Goal: Find contact information

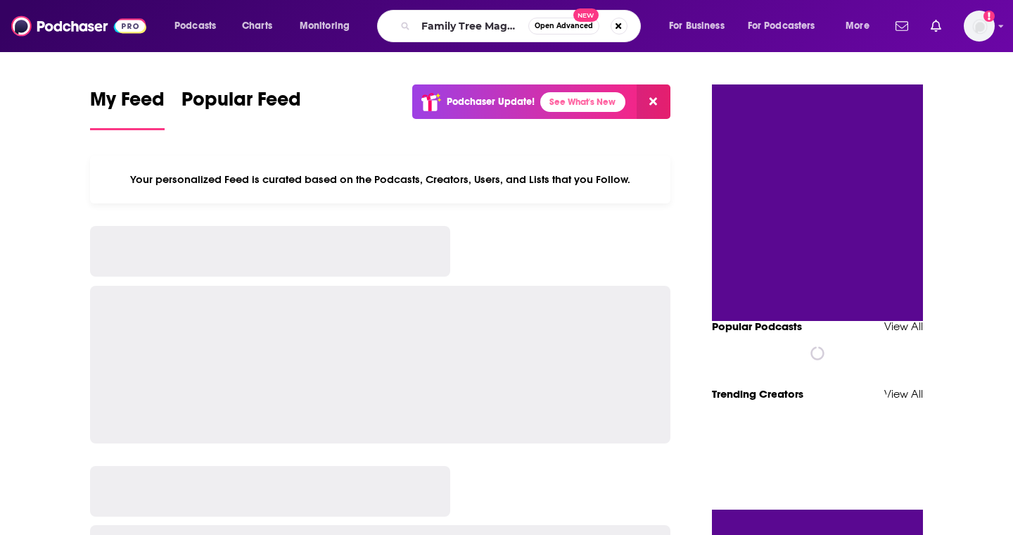
type input "Family Tree Magazine Podcast"
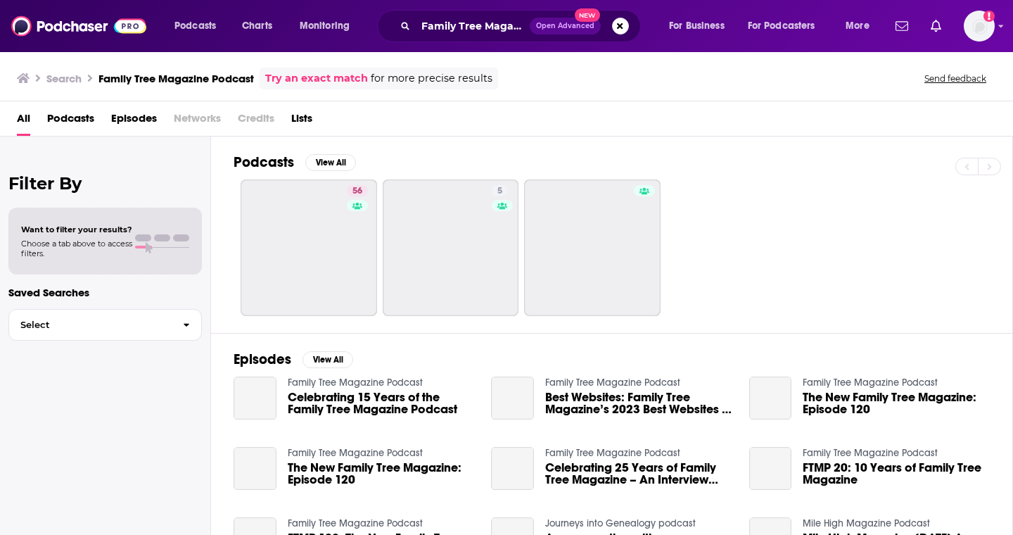
click at [79, 115] on span "Podcasts" at bounding box center [70, 121] width 47 height 29
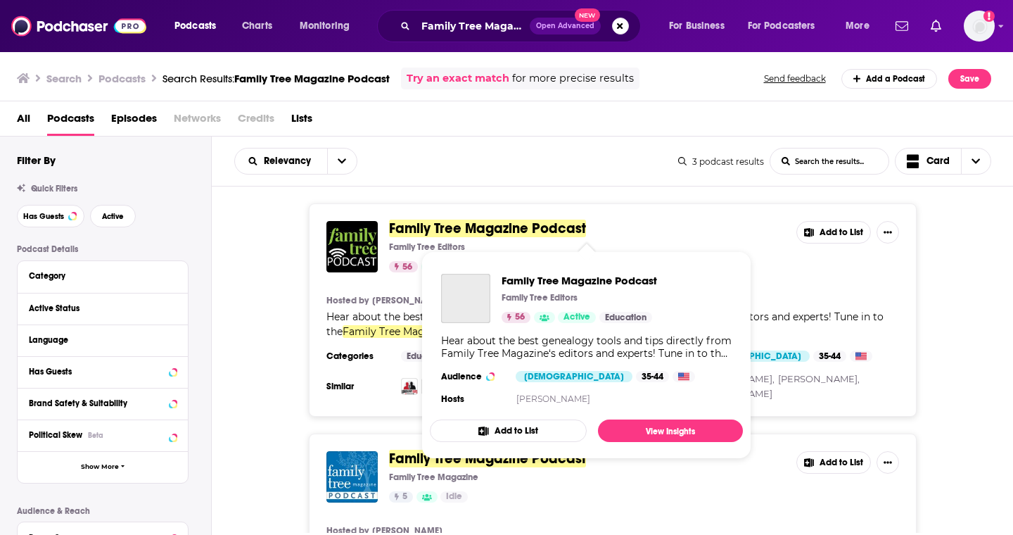
click at [524, 225] on span "Family Tree Magazine Podcast" at bounding box center [487, 229] width 197 height 18
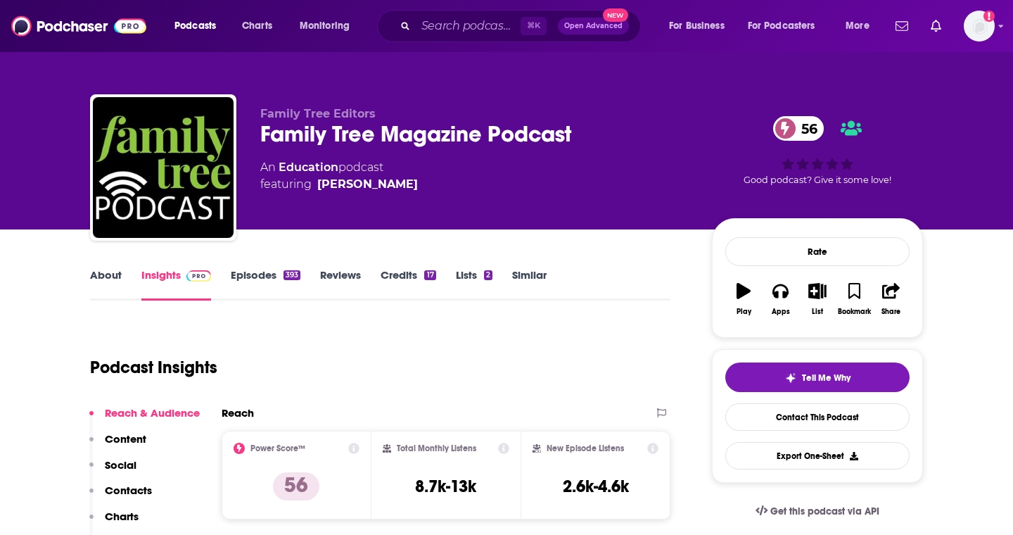
scroll to position [99, 0]
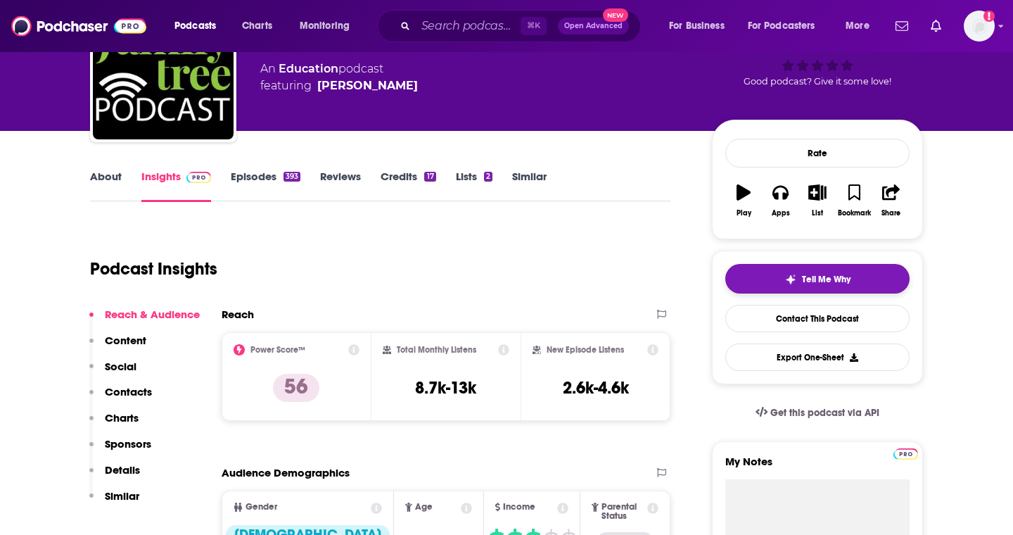
click at [769, 293] on button "Tell Me Why" at bounding box center [818, 279] width 184 height 30
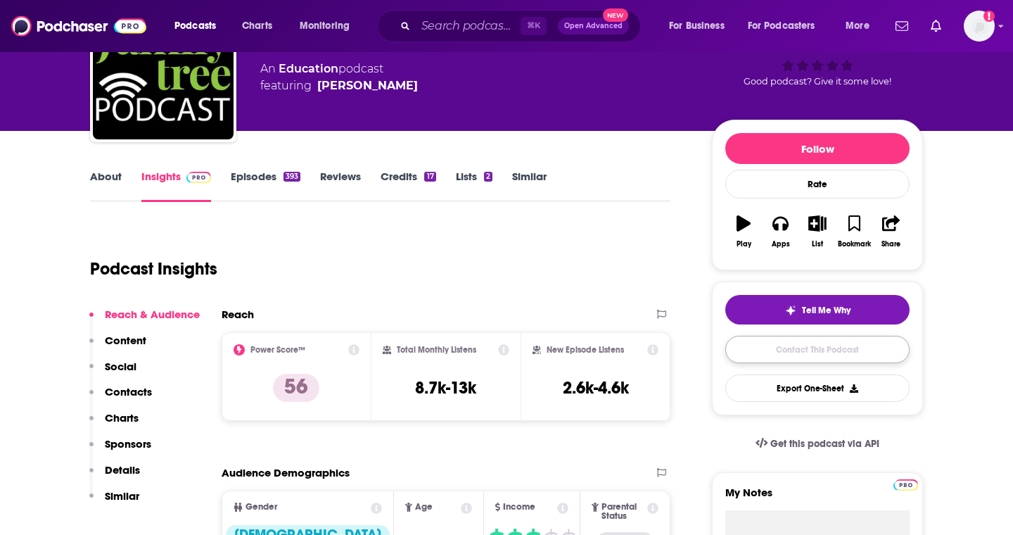
click at [778, 351] on link "Contact This Podcast" at bounding box center [818, 349] width 184 height 27
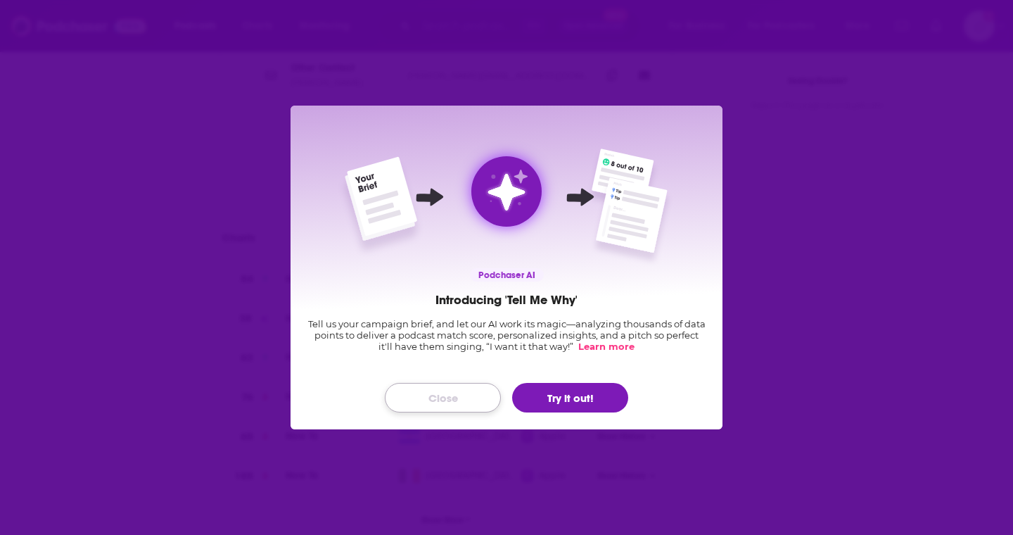
click at [461, 391] on button "Close" at bounding box center [443, 398] width 116 height 30
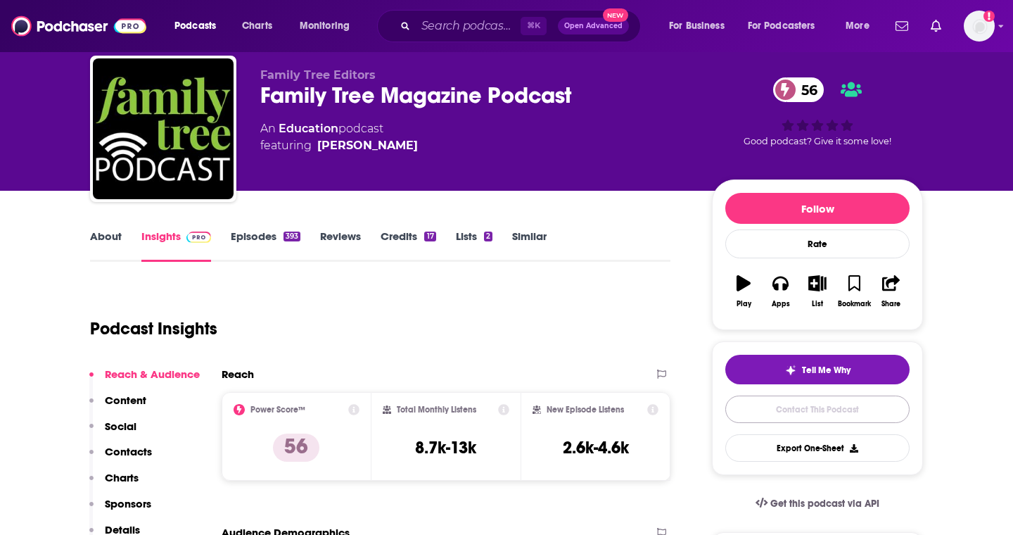
scroll to position [398, 0]
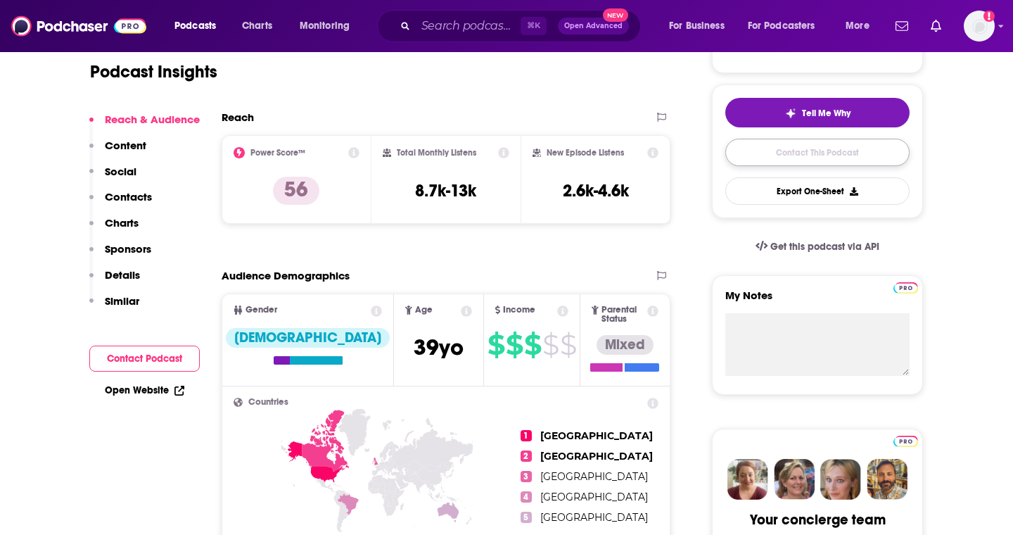
click at [811, 160] on link "Contact This Podcast" at bounding box center [818, 152] width 184 height 27
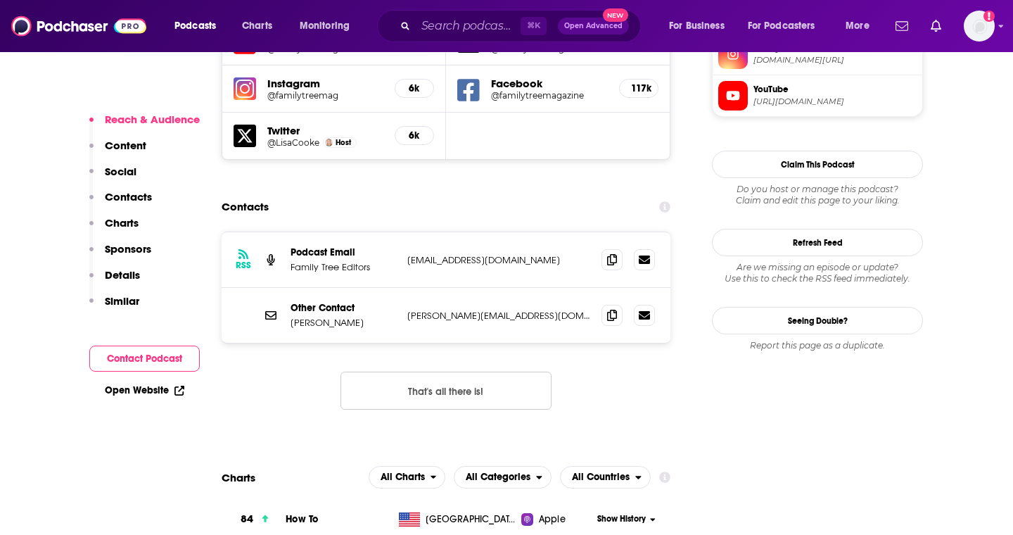
scroll to position [1327, 0]
click at [617, 249] on span at bounding box center [612, 259] width 21 height 21
click at [609, 310] on icon at bounding box center [612, 315] width 10 height 11
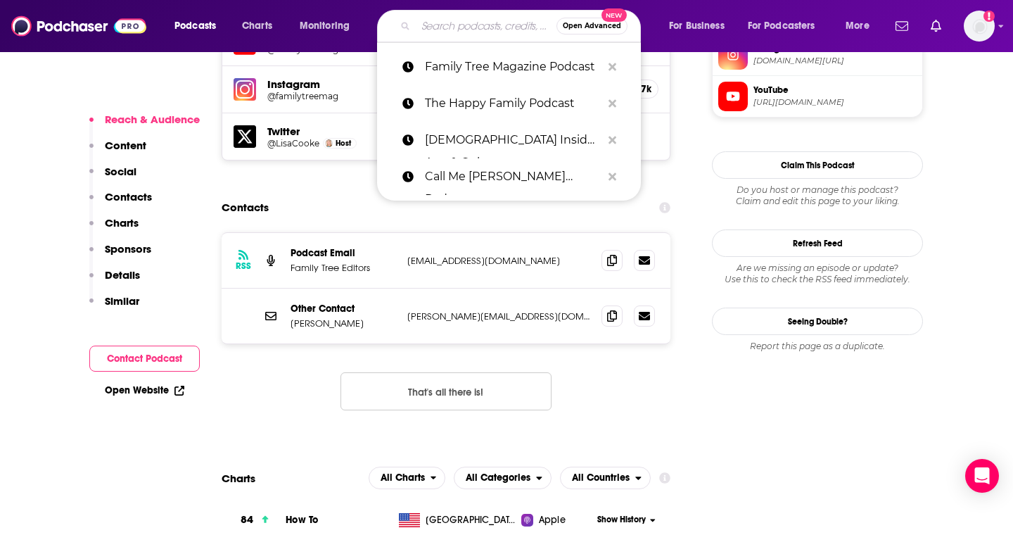
click at [425, 28] on input "Search podcasts, credits, & more..." at bounding box center [486, 26] width 141 height 23
paste input "The Family Histories Podcast"
type input "The Family Histories Podcast"
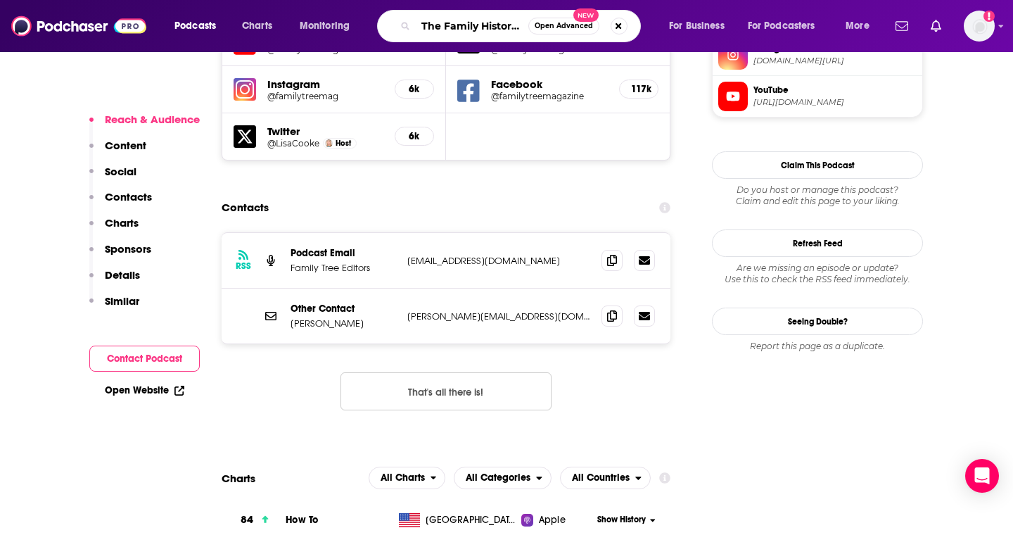
scroll to position [0, 49]
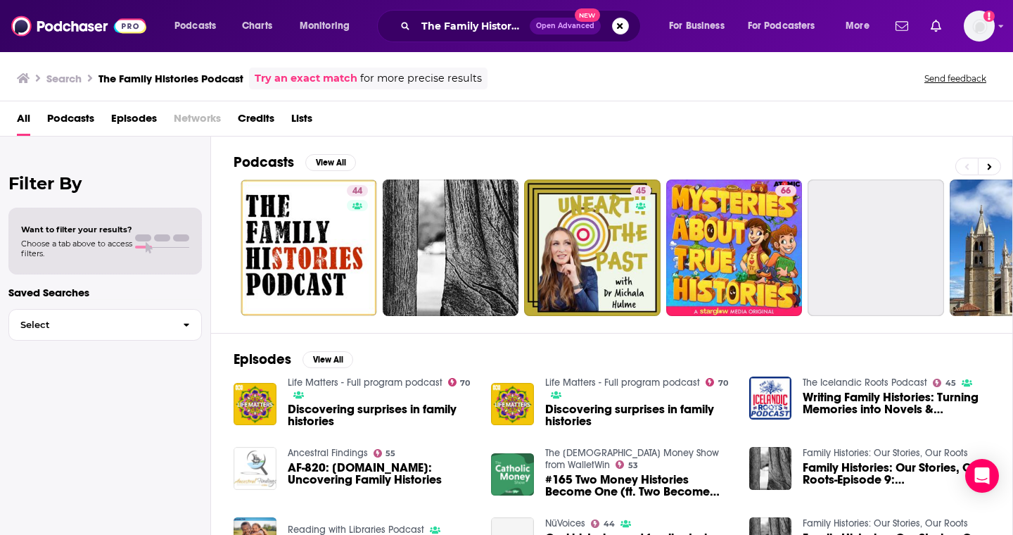
click at [86, 119] on span "Podcasts" at bounding box center [70, 121] width 47 height 29
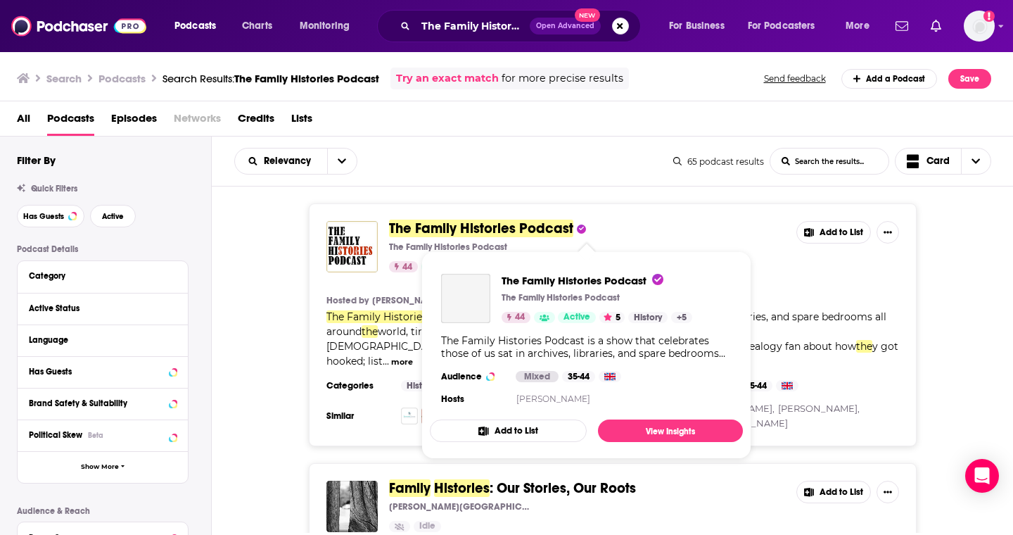
click at [446, 229] on span "The Family Histories Podcast" at bounding box center [481, 229] width 184 height 18
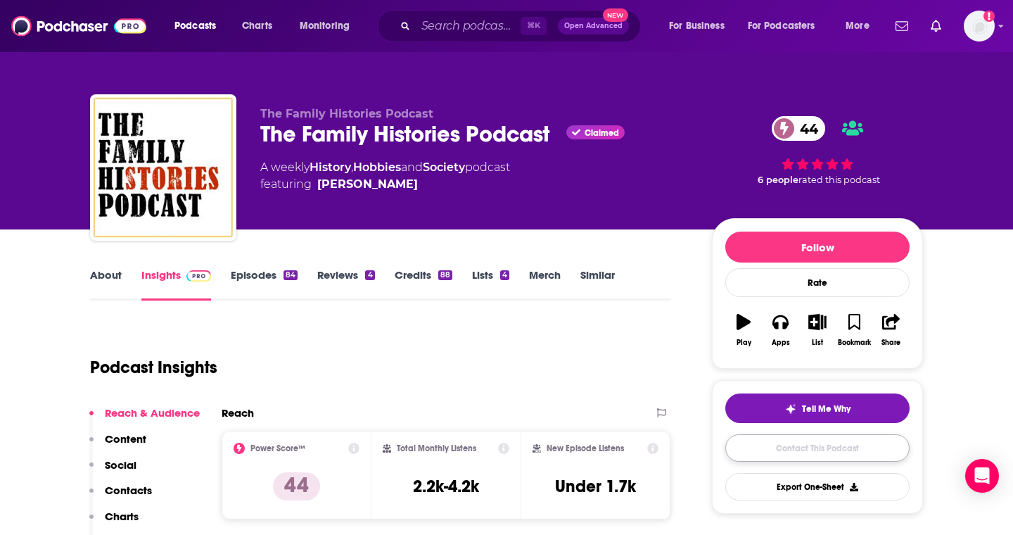
click at [807, 456] on link "Contact This Podcast" at bounding box center [818, 447] width 184 height 27
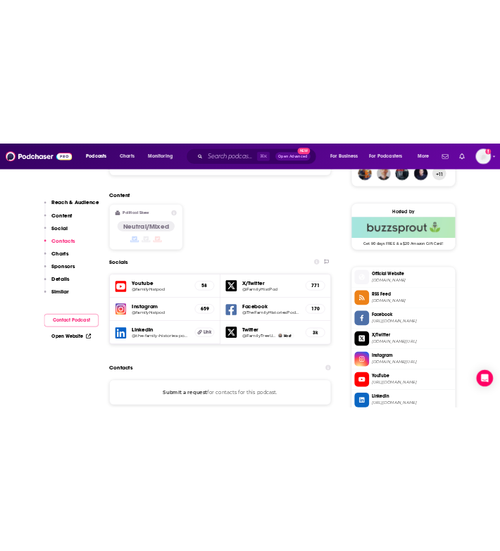
scroll to position [1073, 0]
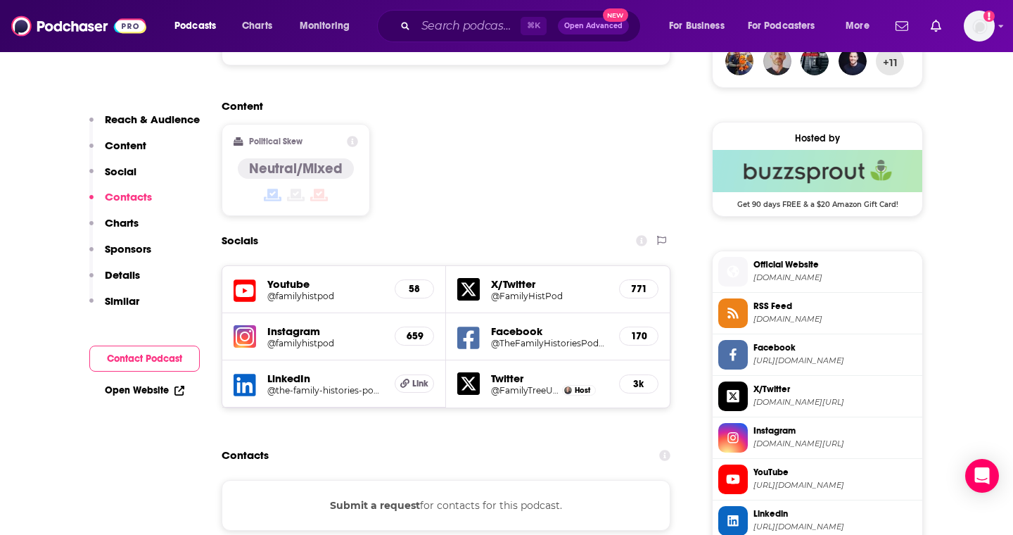
click at [533, 324] on h5 "Facebook" at bounding box center [549, 330] width 117 height 13
click at [476, 327] on icon at bounding box center [468, 338] width 23 height 23
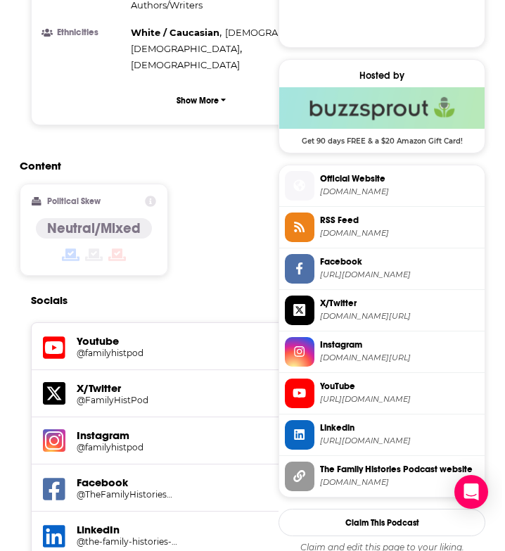
scroll to position [0, 0]
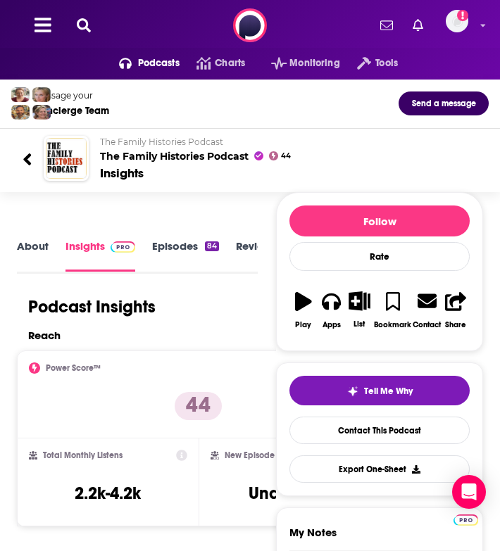
click at [78, 20] on icon at bounding box center [84, 25] width 14 height 14
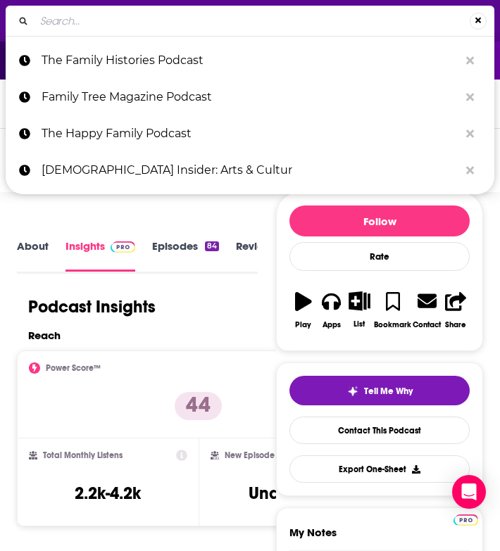
click at [81, 23] on input "Search..." at bounding box center [251, 21] width 435 height 23
type input "The Geneaology Guys Podcast"
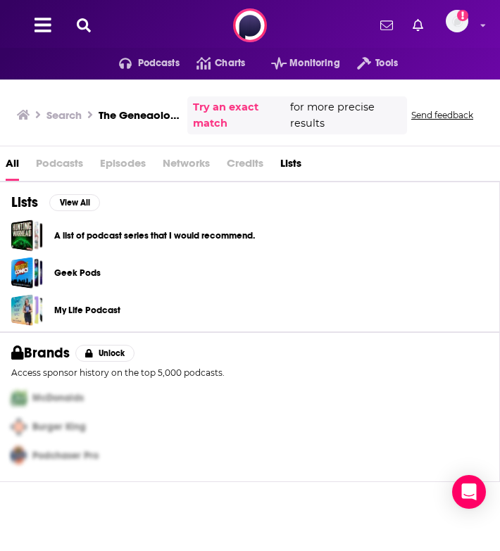
click at [63, 167] on span "Podcasts" at bounding box center [59, 166] width 47 height 29
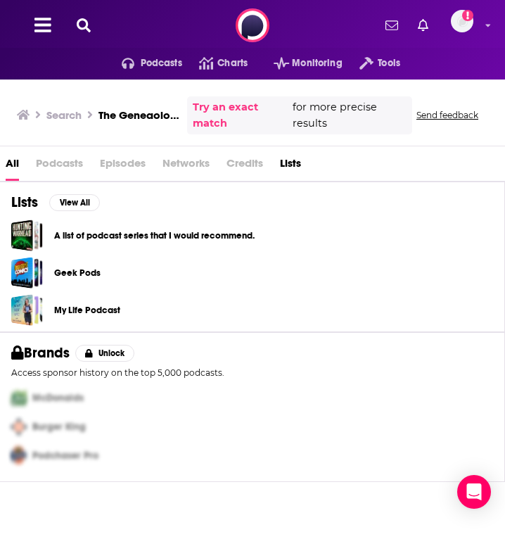
click at [81, 30] on icon at bounding box center [84, 25] width 14 height 14
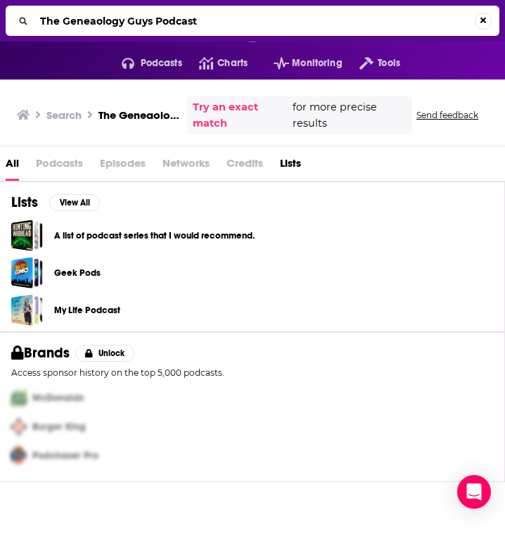
click at [97, 25] on input "The Geneaology Guys Podcast" at bounding box center [254, 21] width 441 height 23
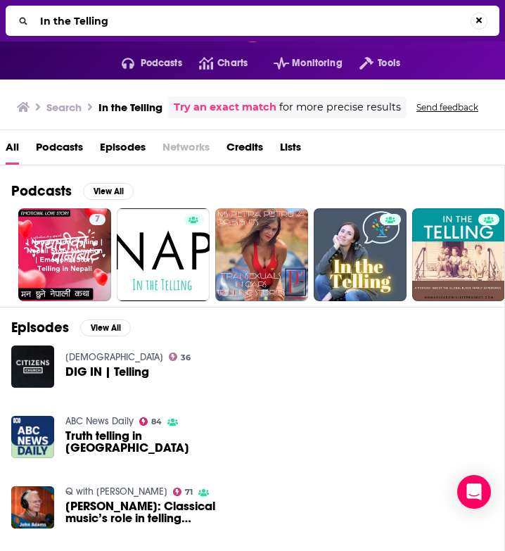
click at [59, 144] on span "Podcasts" at bounding box center [59, 150] width 47 height 29
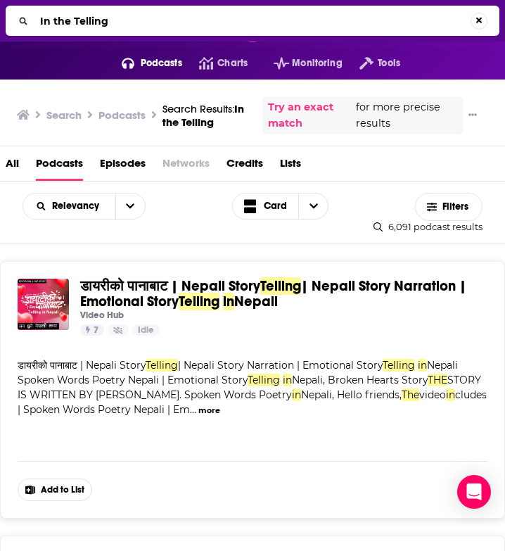
click at [129, 34] on div "In the Telling" at bounding box center [253, 21] width 494 height 30
click at [121, 21] on input "In the Telling" at bounding box center [252, 21] width 436 height 23
click at [121, 21] on input "In the Telling" at bounding box center [254, 21] width 441 height 23
paste input "Finding Family DNA"
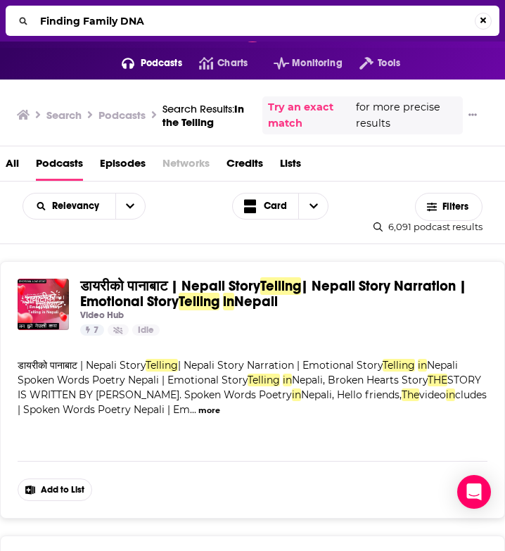
type input "Finding Family DNA"
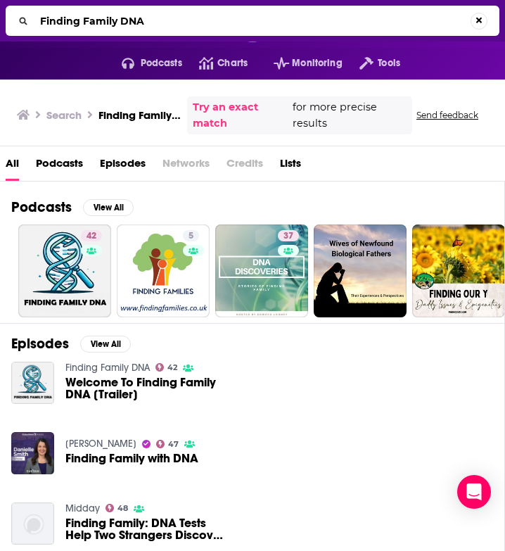
click at [56, 163] on span "Podcasts" at bounding box center [59, 166] width 47 height 29
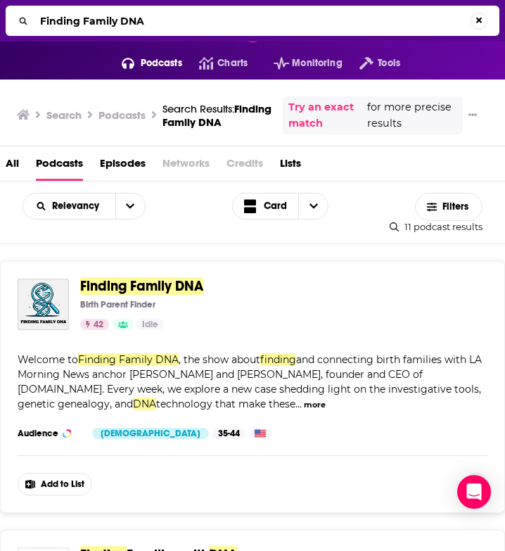
click at [132, 291] on span "Finding Family DNA" at bounding box center [141, 286] width 123 height 18
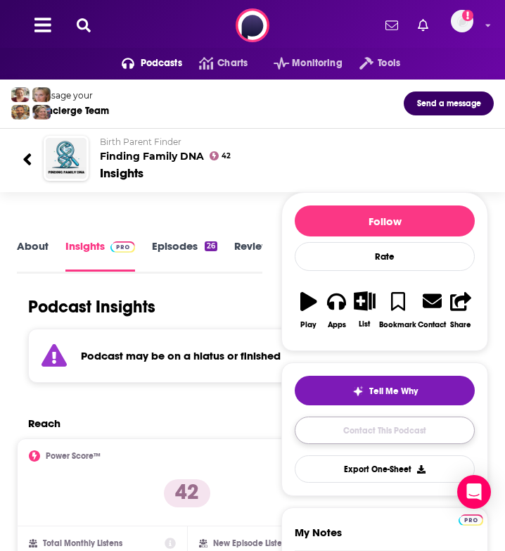
click at [358, 427] on link "Contact This Podcast" at bounding box center [385, 430] width 180 height 27
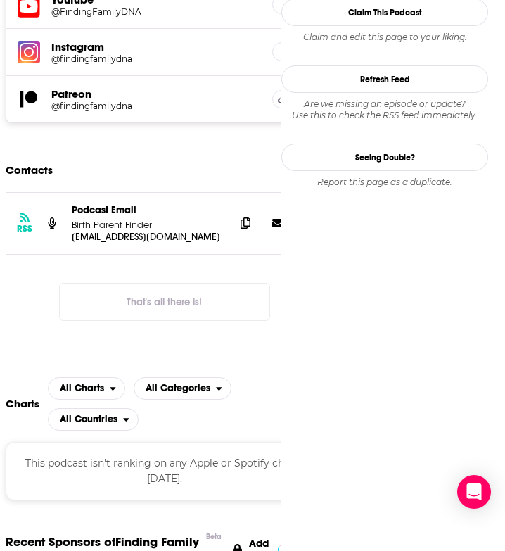
scroll to position [1179, 0]
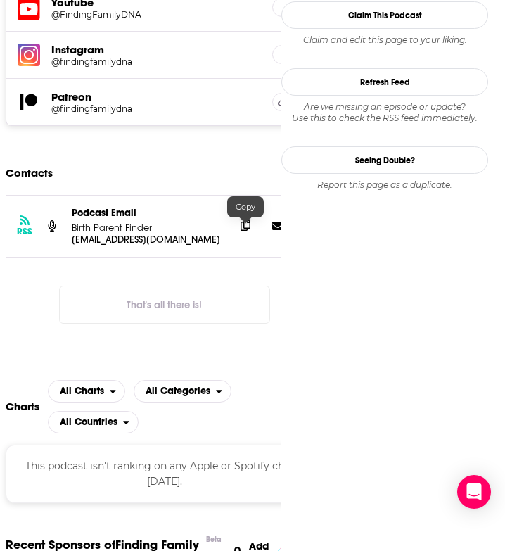
click at [245, 231] on icon at bounding box center [246, 225] width 10 height 11
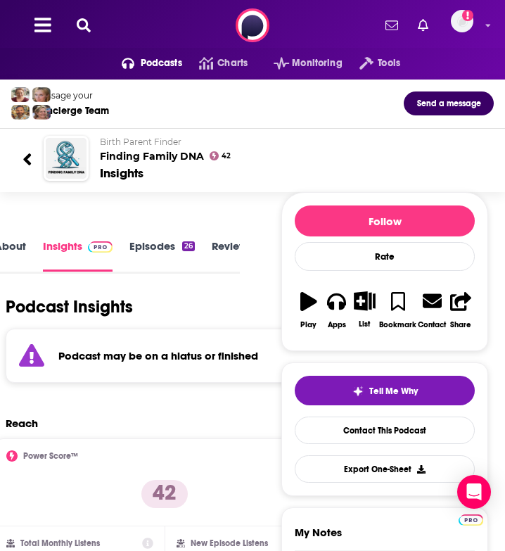
click at [135, 258] on link "Episodes 26" at bounding box center [161, 255] width 65 height 32
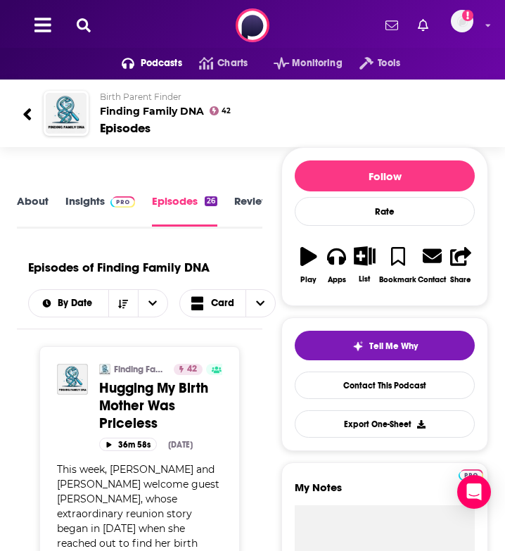
click at [84, 32] on icon at bounding box center [84, 25] width 14 height 14
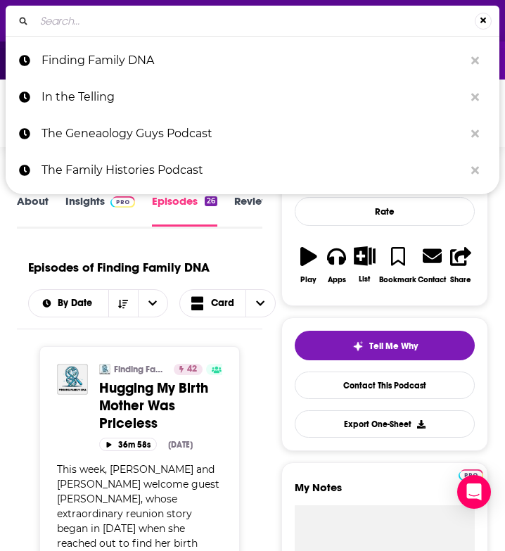
type input "The DNA Talks Podcast"
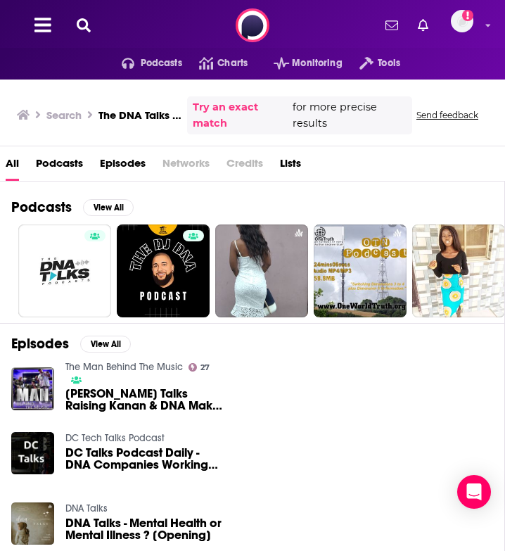
click at [56, 169] on span "Podcasts" at bounding box center [59, 166] width 47 height 29
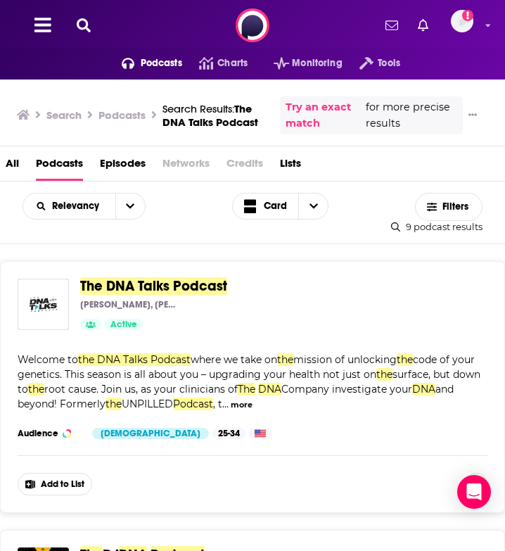
click at [148, 289] on span "The DNA Talks Podcast" at bounding box center [153, 286] width 147 height 18
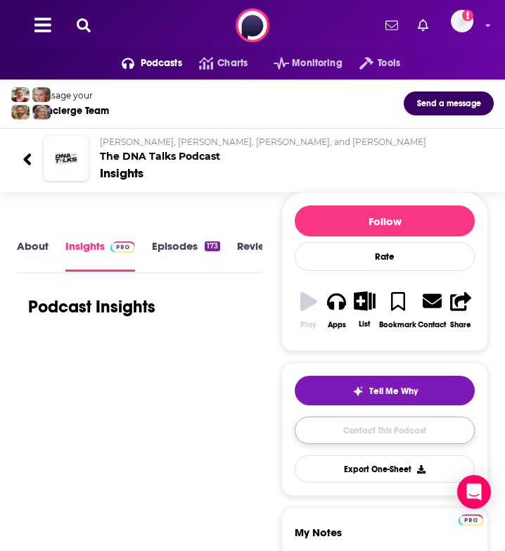
click at [355, 435] on link "Contact This Podcast" at bounding box center [385, 430] width 180 height 27
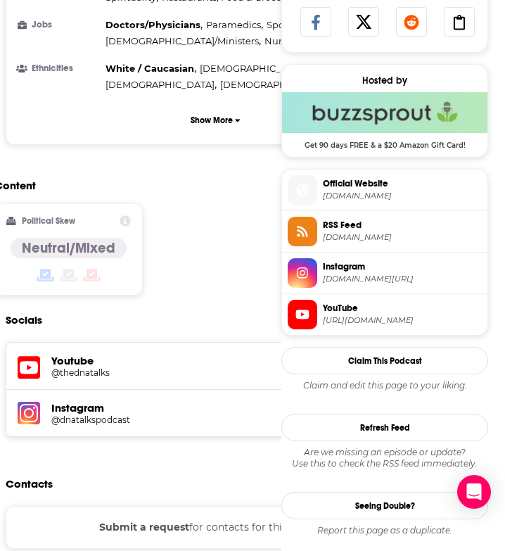
scroll to position [897, 0]
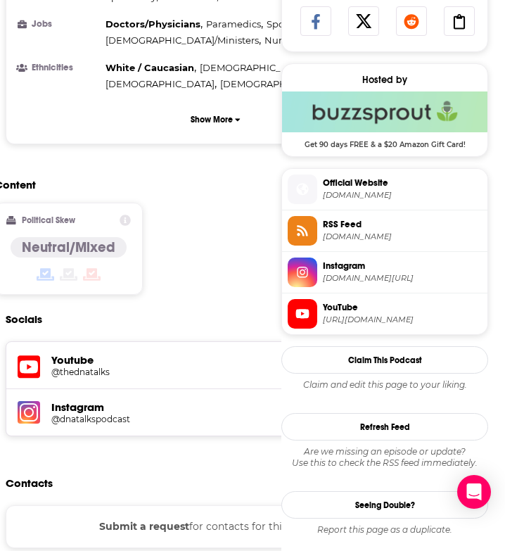
click at [373, 179] on span "Official Website" at bounding box center [402, 183] width 159 height 13
click at [327, 267] on span "Instagram" at bounding box center [402, 266] width 159 height 13
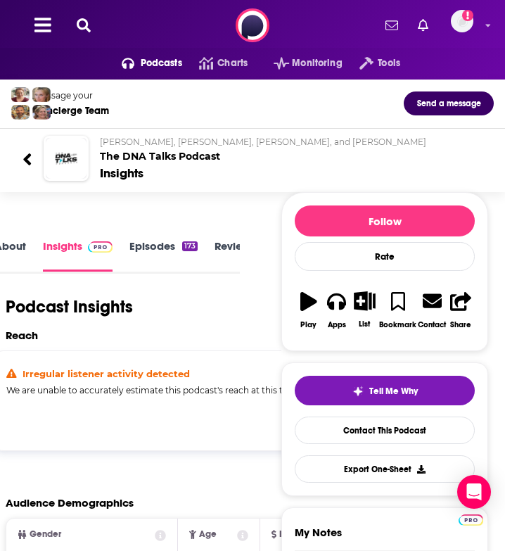
scroll to position [21, 0]
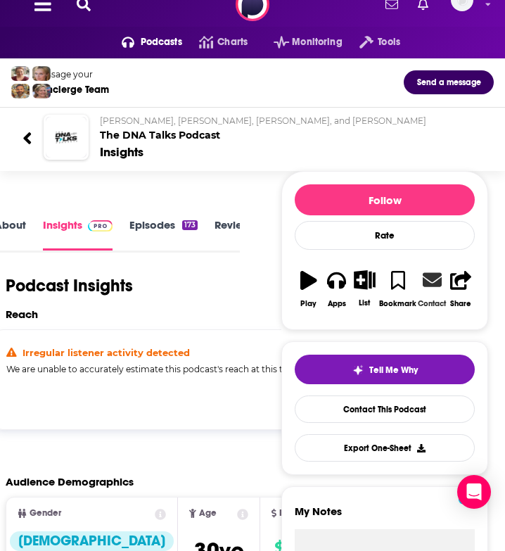
click at [426, 279] on icon at bounding box center [432, 279] width 19 height 19
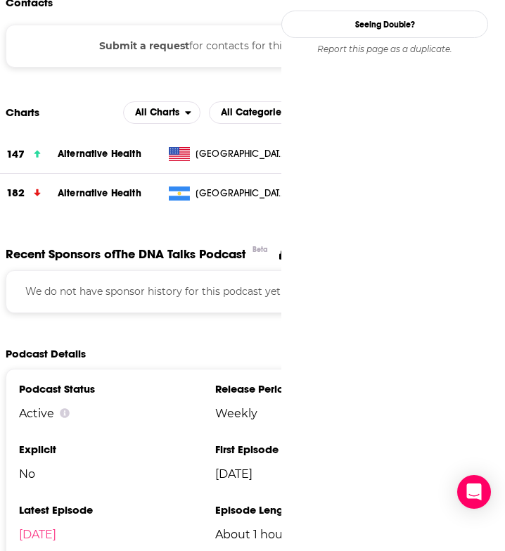
scroll to position [1673, 0]
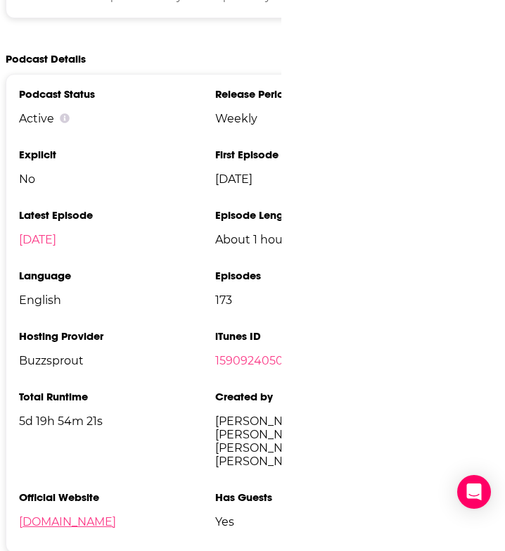
click at [90, 515] on link "[DOMAIN_NAME]" at bounding box center [67, 521] width 97 height 13
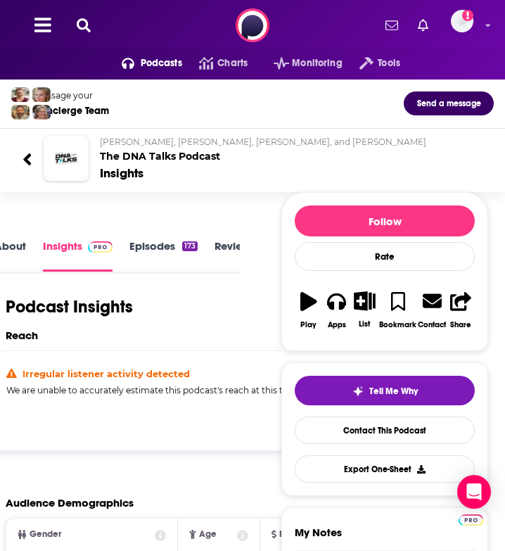
click at [4, 248] on link "About" at bounding box center [10, 255] width 32 height 32
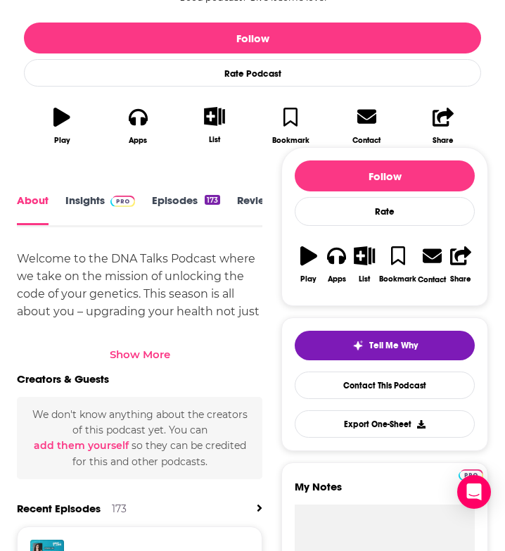
scroll to position [381, 0]
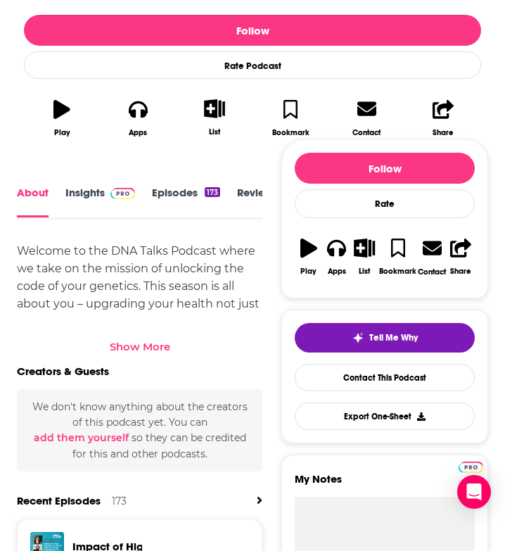
click at [137, 340] on div "Show More" at bounding box center [140, 346] width 61 height 13
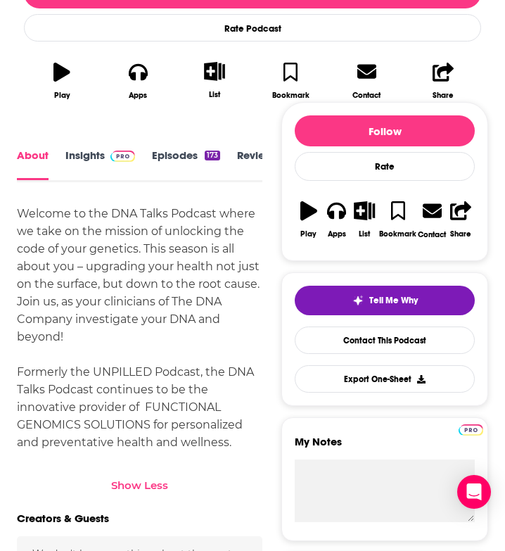
scroll to position [0, 0]
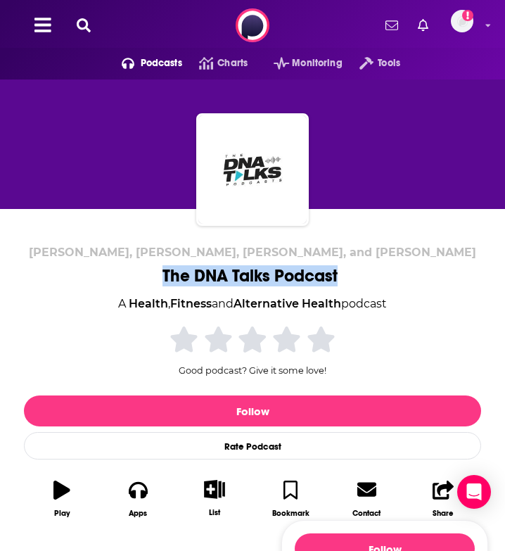
drag, startPoint x: 348, startPoint y: 277, endPoint x: 165, endPoint y: 274, distance: 183.0
click at [165, 274] on div "[PERSON_NAME], [PERSON_NAME], [PERSON_NAME], and [PERSON_NAME] The DNA Talks Po…" at bounding box center [252, 387] width 457 height 282
copy h1 "The DNA Talks Podcast"
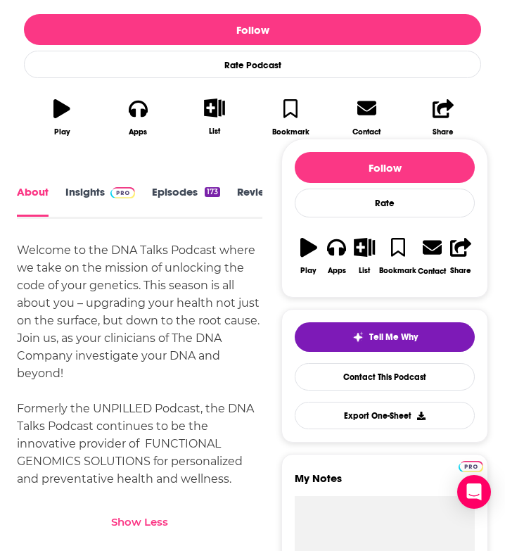
scroll to position [383, 0]
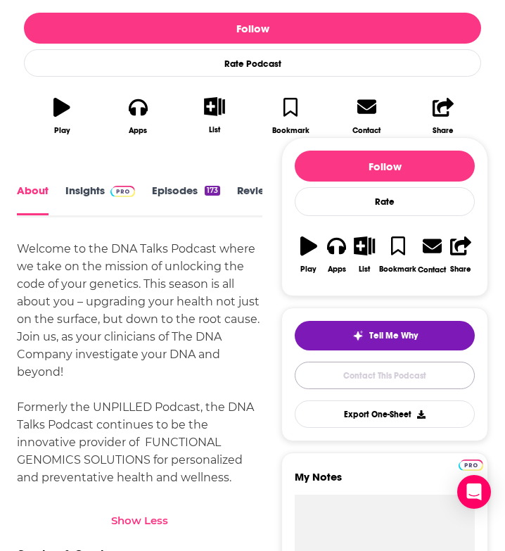
click at [428, 380] on link "Contact This Podcast" at bounding box center [385, 375] width 180 height 27
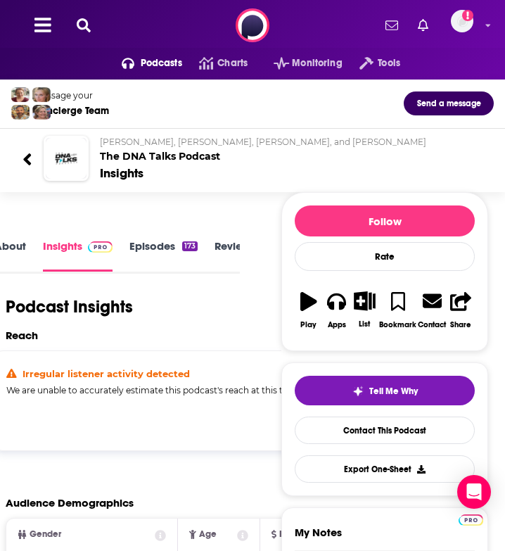
click at [147, 158] on h2 "[PERSON_NAME], [PERSON_NAME], [PERSON_NAME], and [PERSON_NAME] The DNA Talks Po…" at bounding box center [291, 150] width 383 height 26
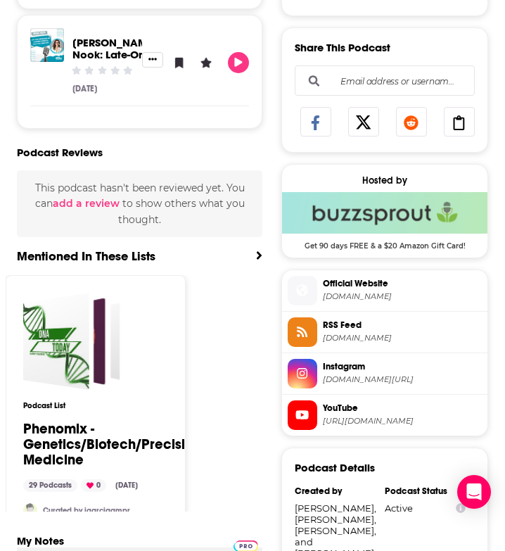
scroll to position [1177, 0]
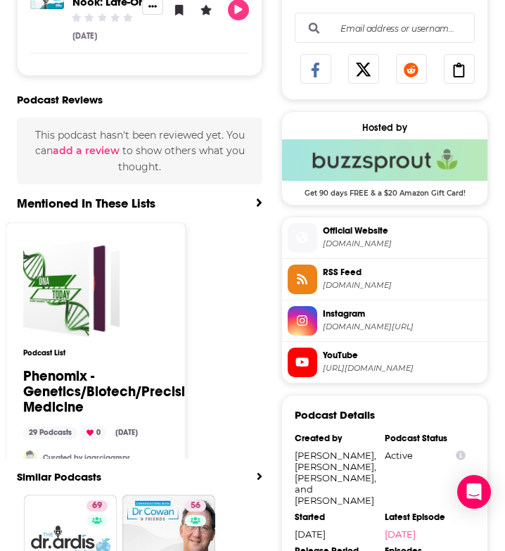
click at [346, 317] on span "Instagram" at bounding box center [402, 314] width 159 height 13
click at [365, 237] on span "Official Website [DOMAIN_NAME]" at bounding box center [399, 237] width 165 height 28
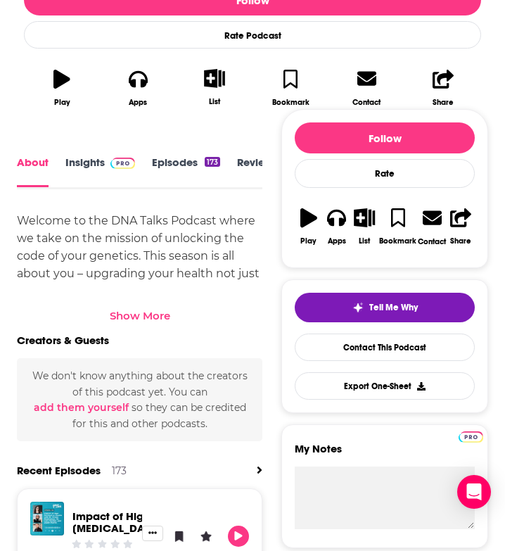
scroll to position [387, 0]
